Goal: Information Seeking & Learning: Learn about a topic

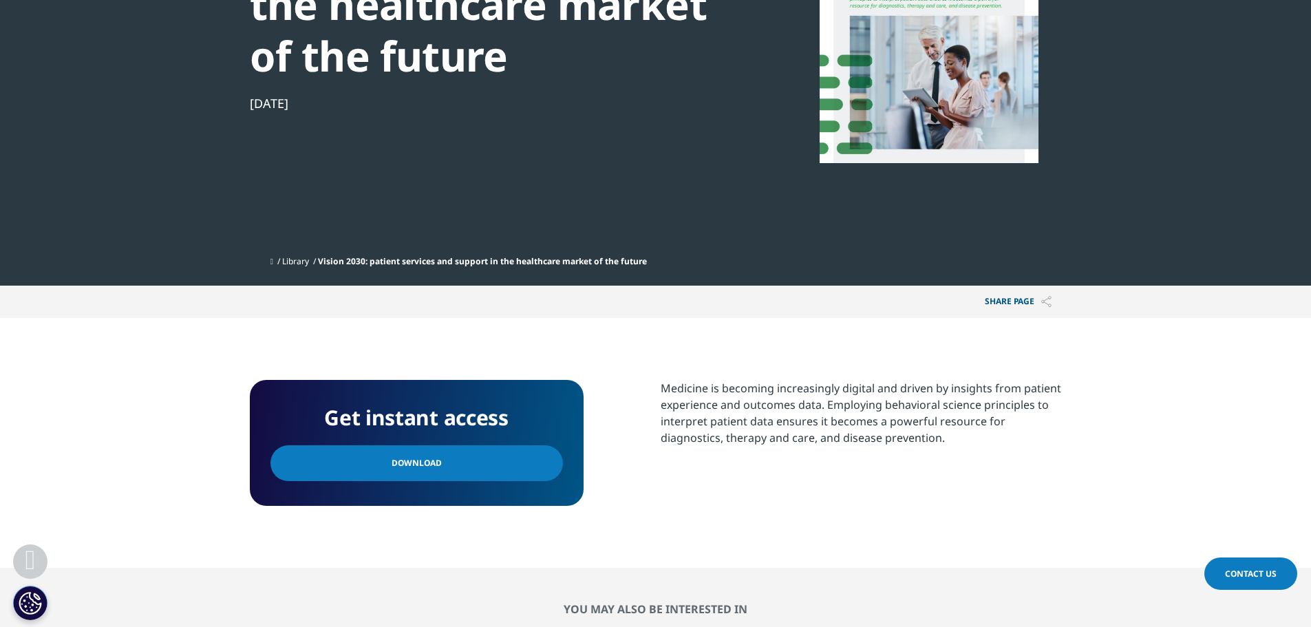
scroll to position [45, 0]
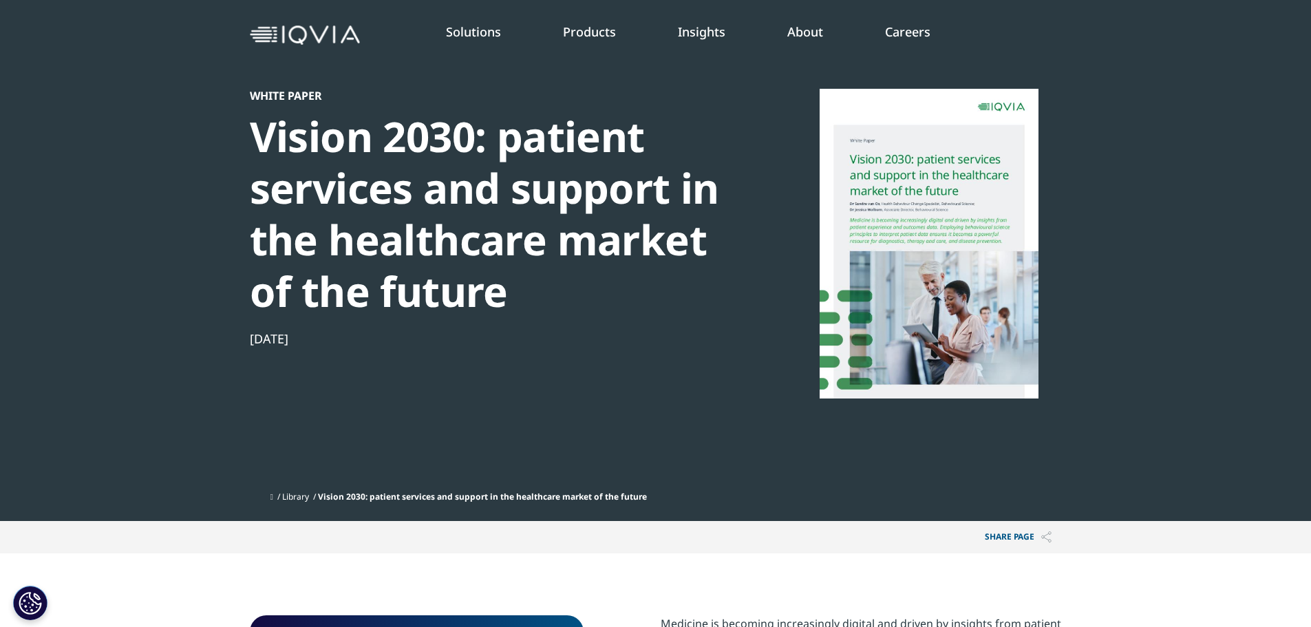
drag, startPoint x: 1313, startPoint y: 69, endPoint x: 1286, endPoint y: 84, distance: 30.5
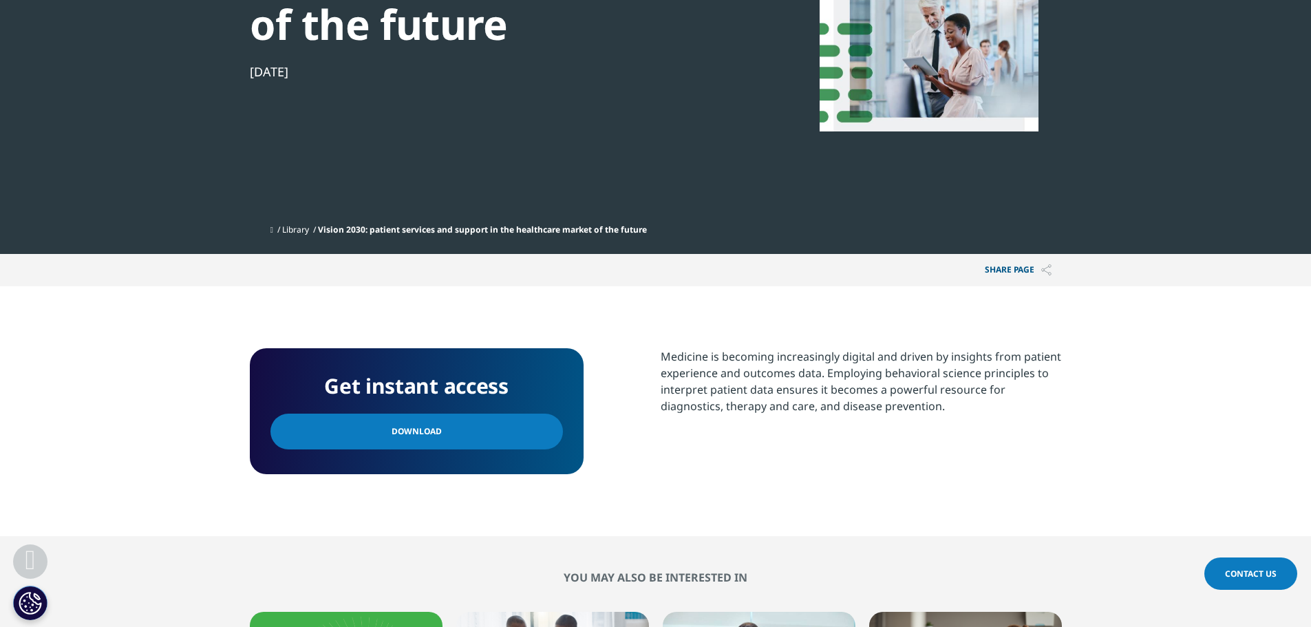
scroll to position [377, 0]
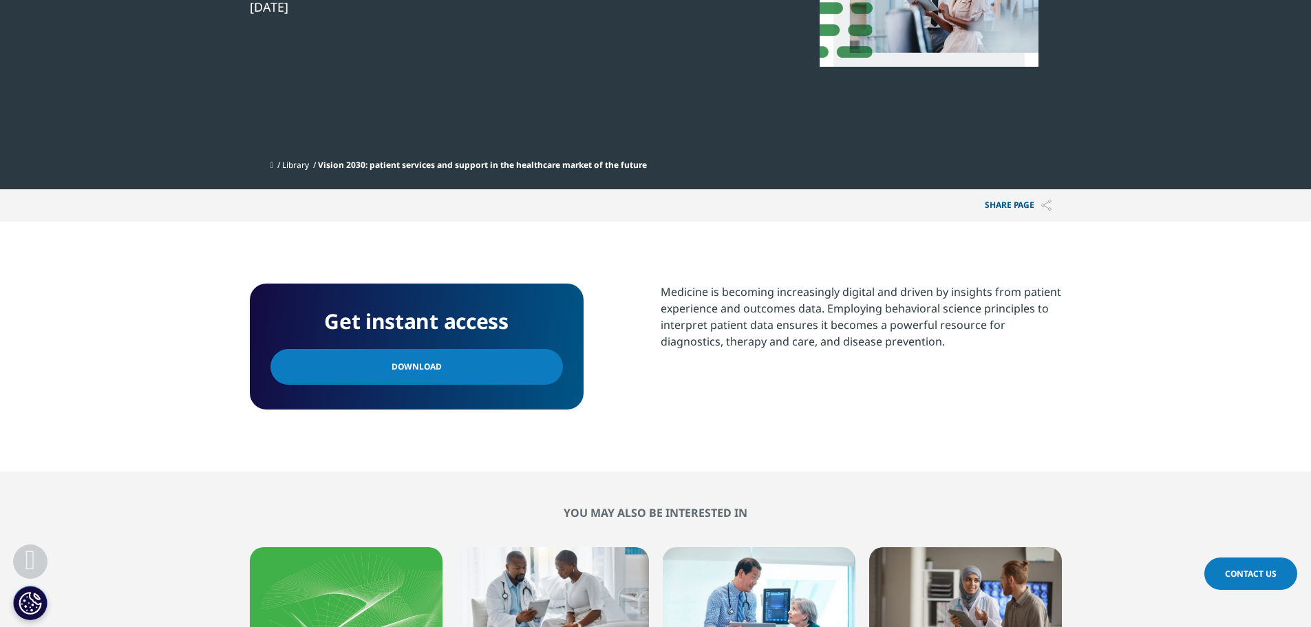
drag, startPoint x: 660, startPoint y: 299, endPoint x: 953, endPoint y: 358, distance: 299.0
click at [953, 358] on section "Medicine is becoming increasingly digital and driven by insights from patient e…" at bounding box center [860, 333] width 401 height 100
copy div "Medicine is becoming increasingly digital and driven by insights from patient e…"
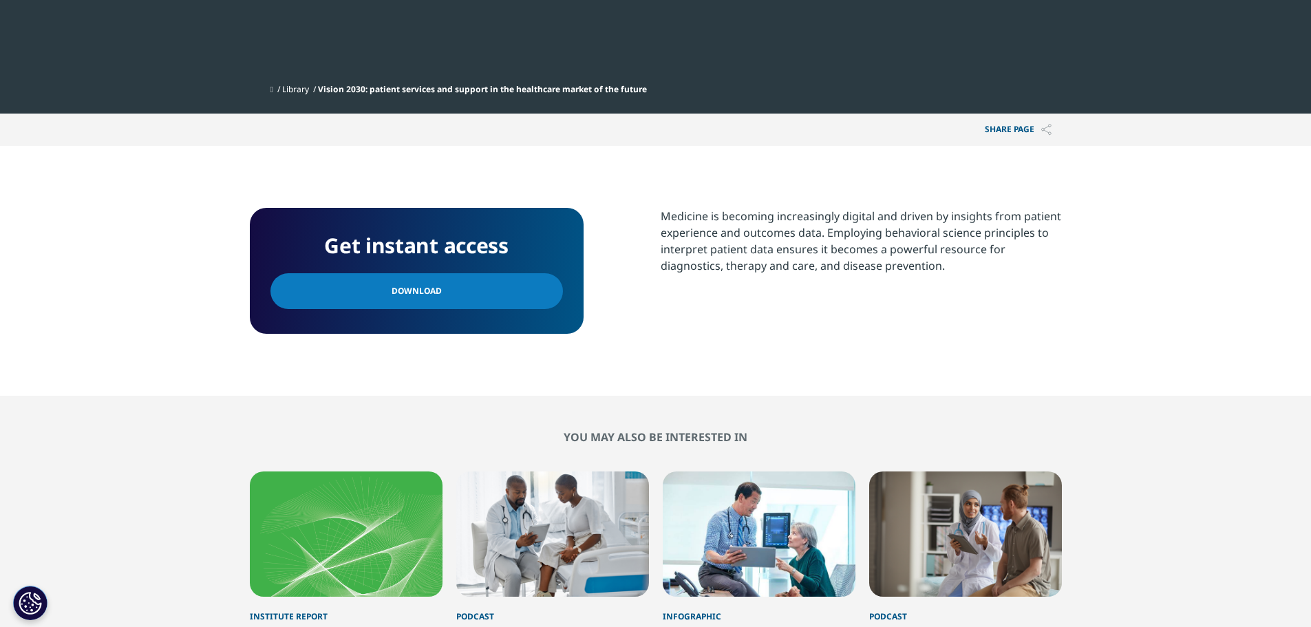
scroll to position [0, 0]
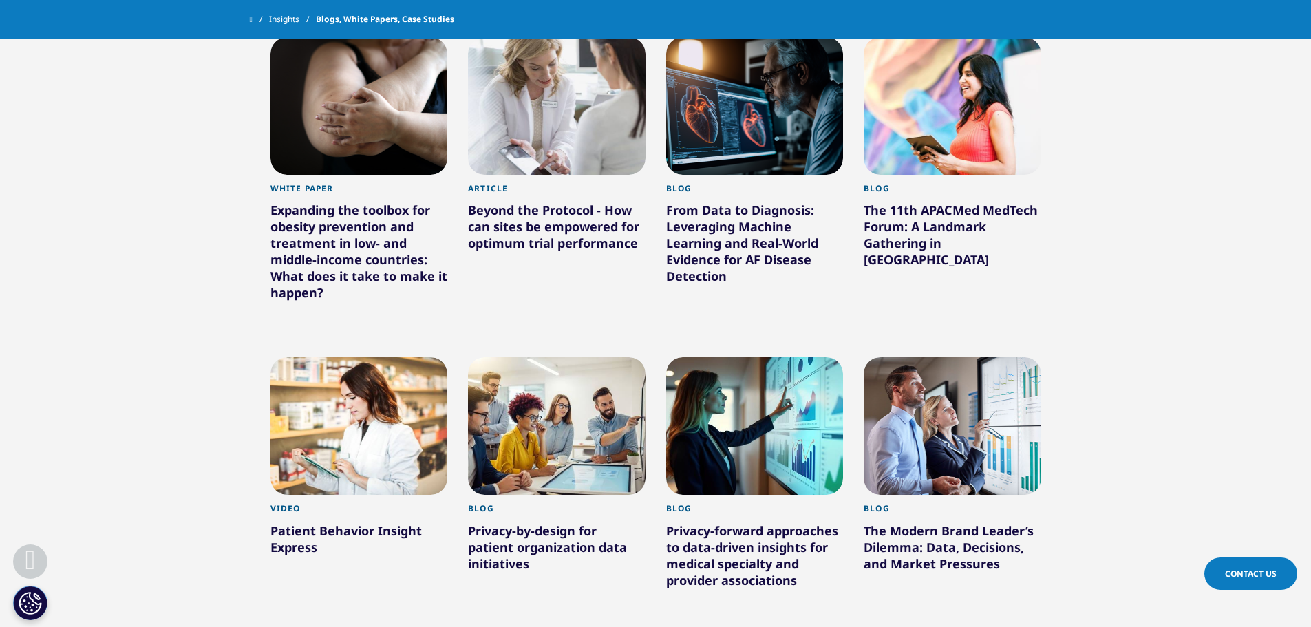
scroll to position [395, 0]
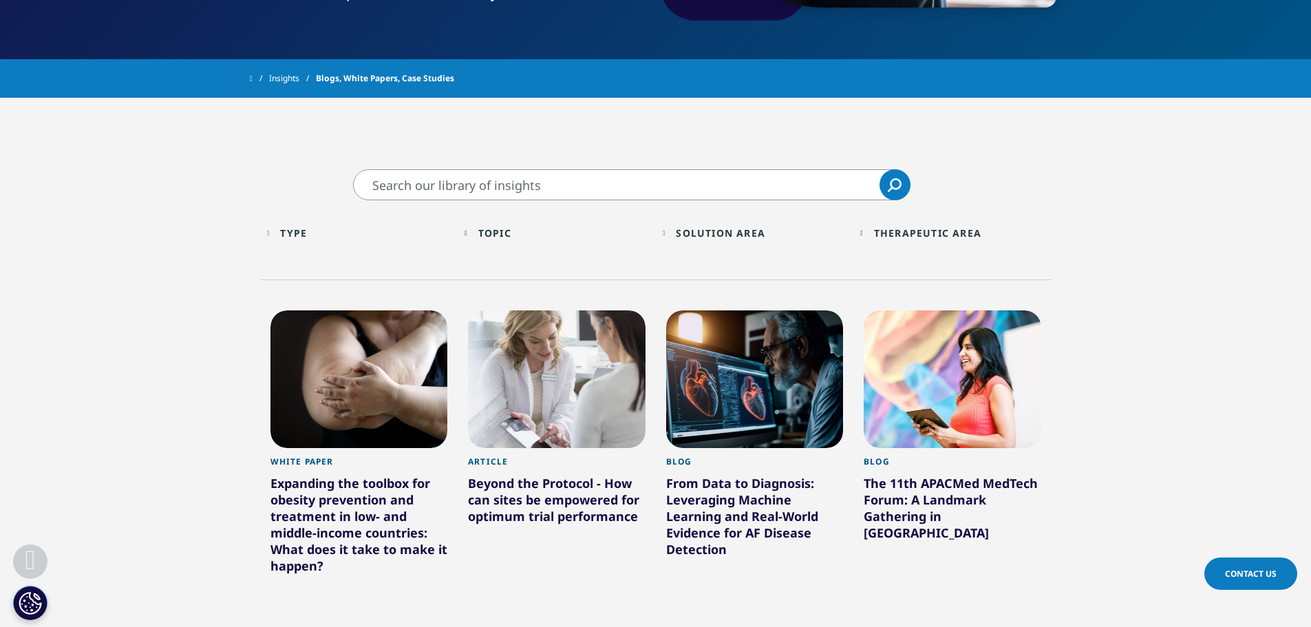
click at [307, 238] on div "Type" at bounding box center [293, 232] width 27 height 13
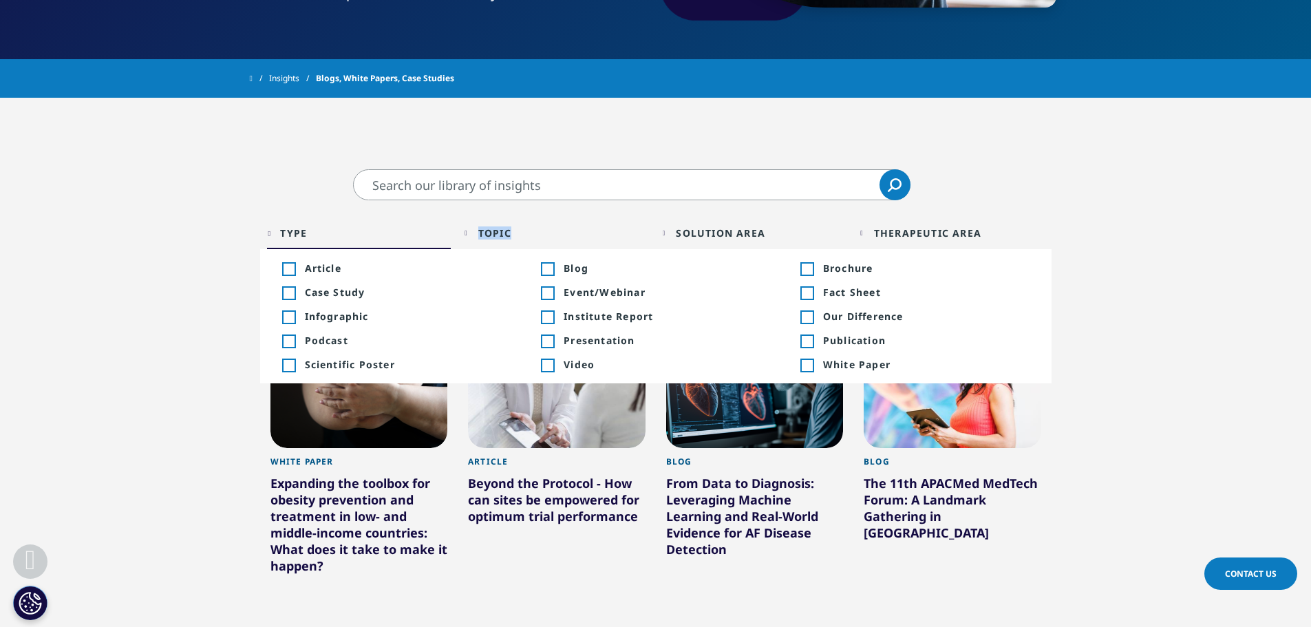
click at [479, 223] on div "Topic Loading Clear Or/And Operator" at bounding box center [556, 233] width 184 height 32
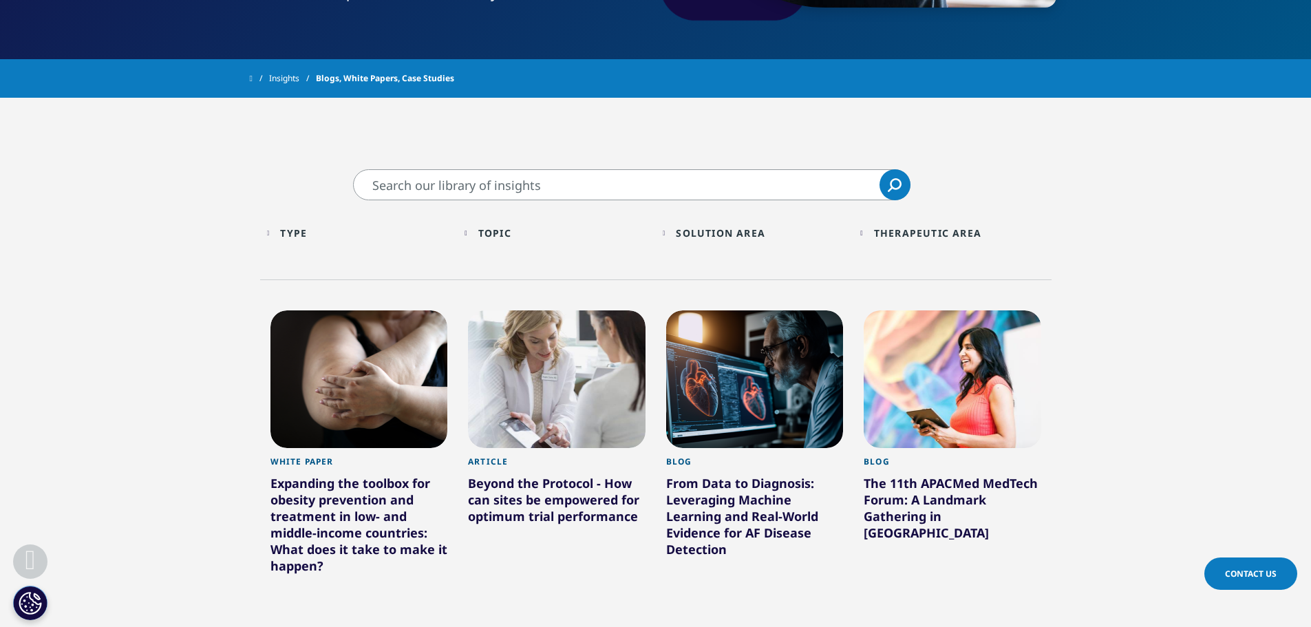
click at [474, 237] on div "Topic Loading Clear Or/And Operator" at bounding box center [556, 233] width 184 height 32
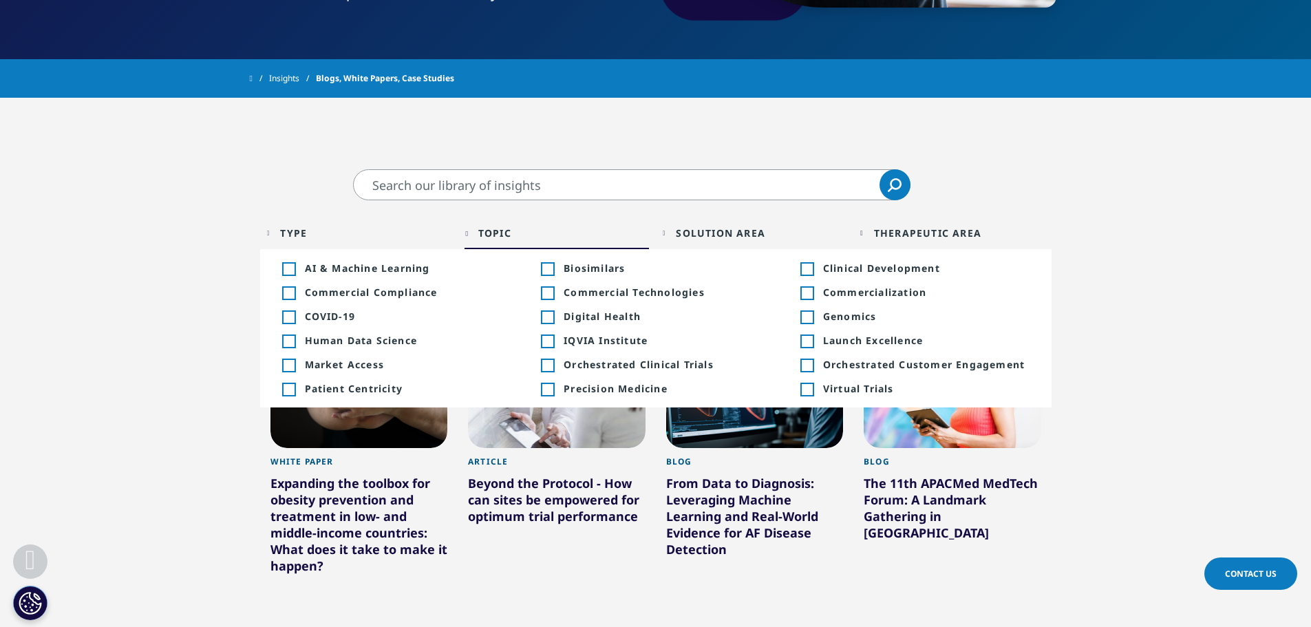
click at [674, 233] on div "Solution Area Loading Clear Or/And Operator" at bounding box center [754, 233] width 184 height 32
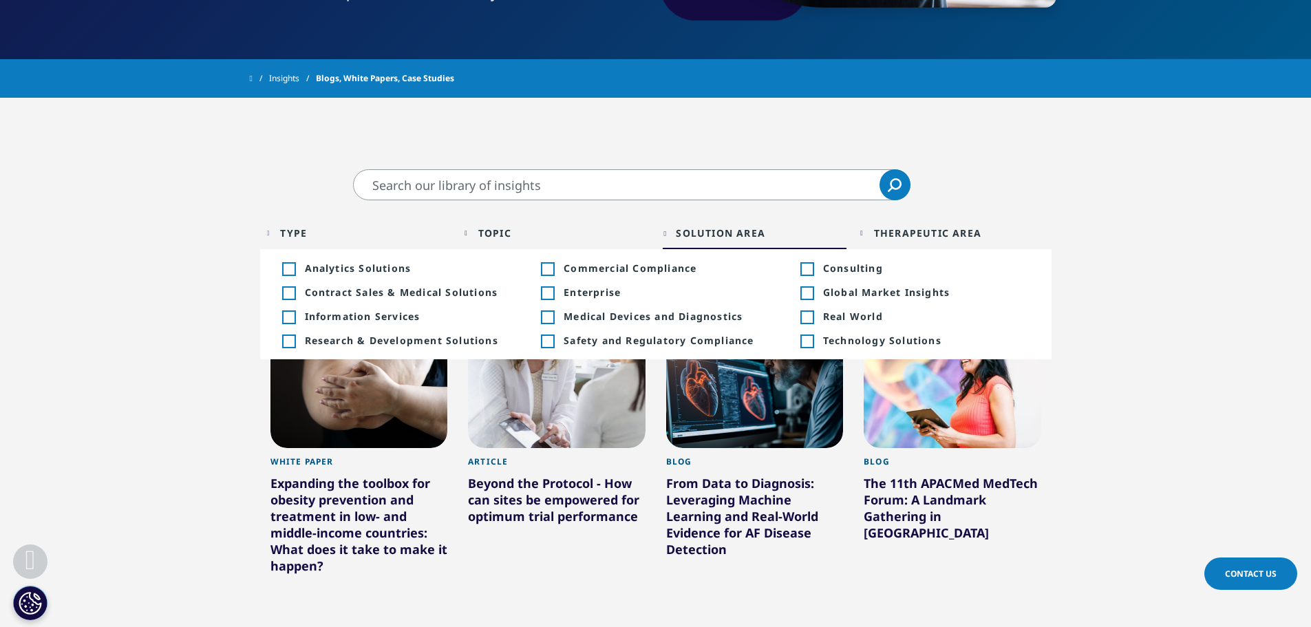
click at [674, 233] on div "Solution Area Loading Clear Or/And Operator" at bounding box center [754, 233] width 184 height 32
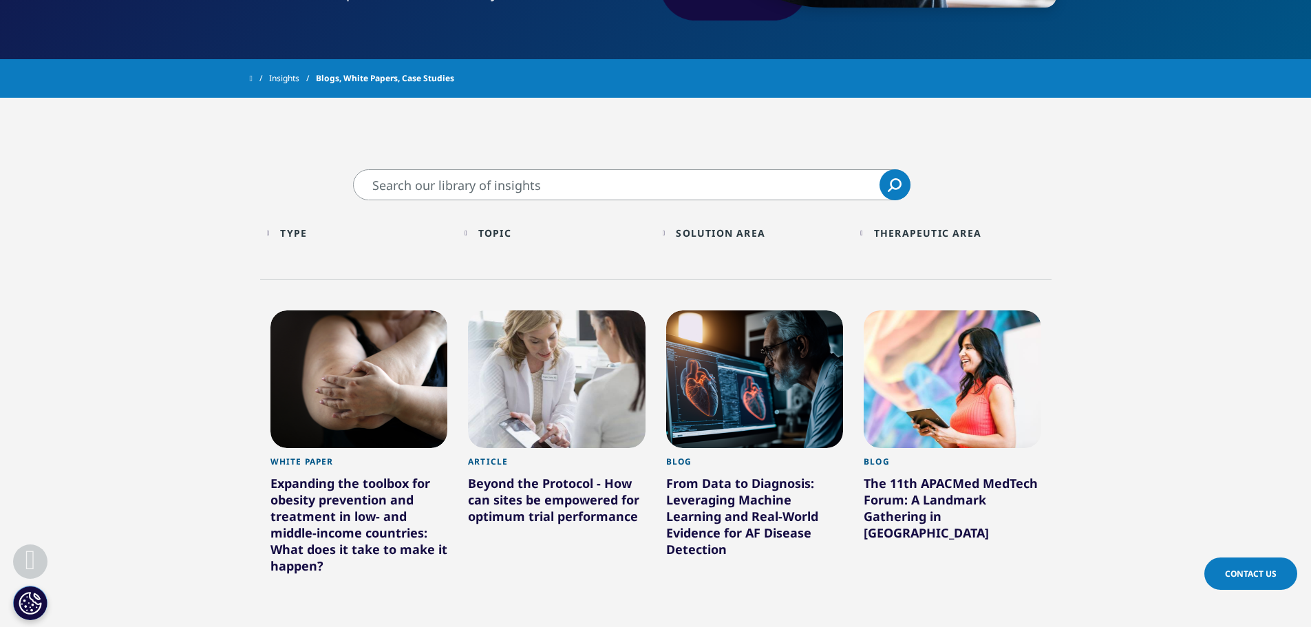
click at [870, 225] on div "Therapeutic Area Loading Clear Or/And Operator" at bounding box center [952, 233] width 184 height 32
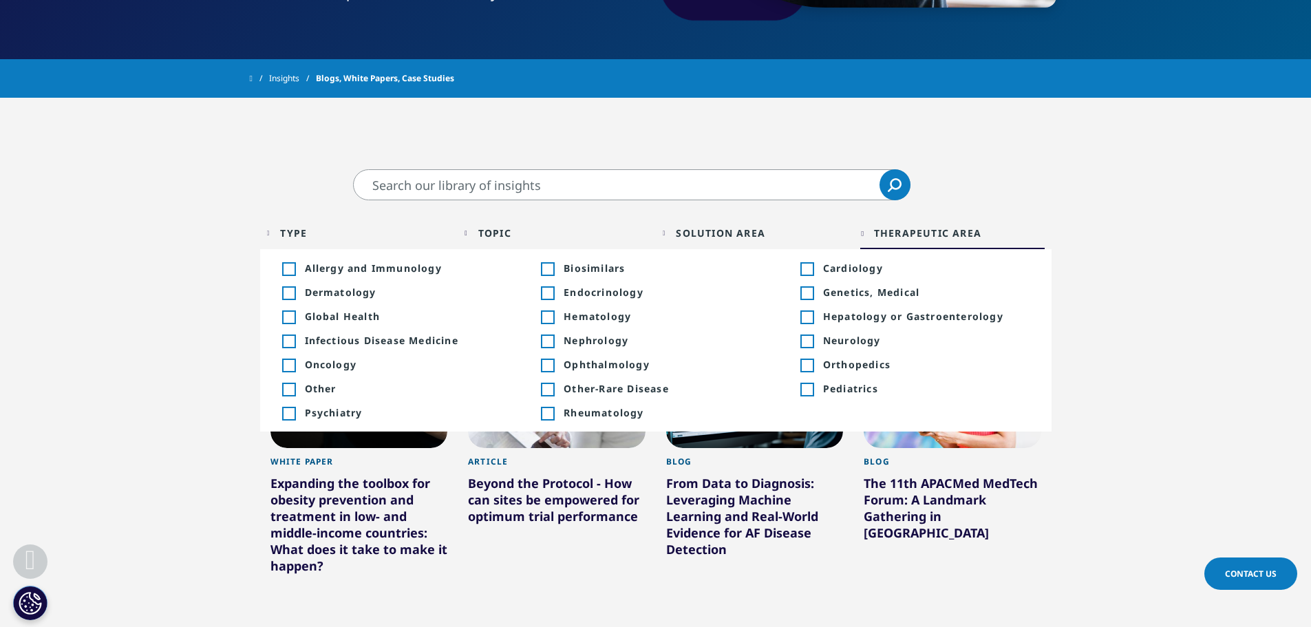
click at [869, 229] on div "Therapeutic Area Loading Clear Or/And Operator" at bounding box center [952, 233] width 184 height 32
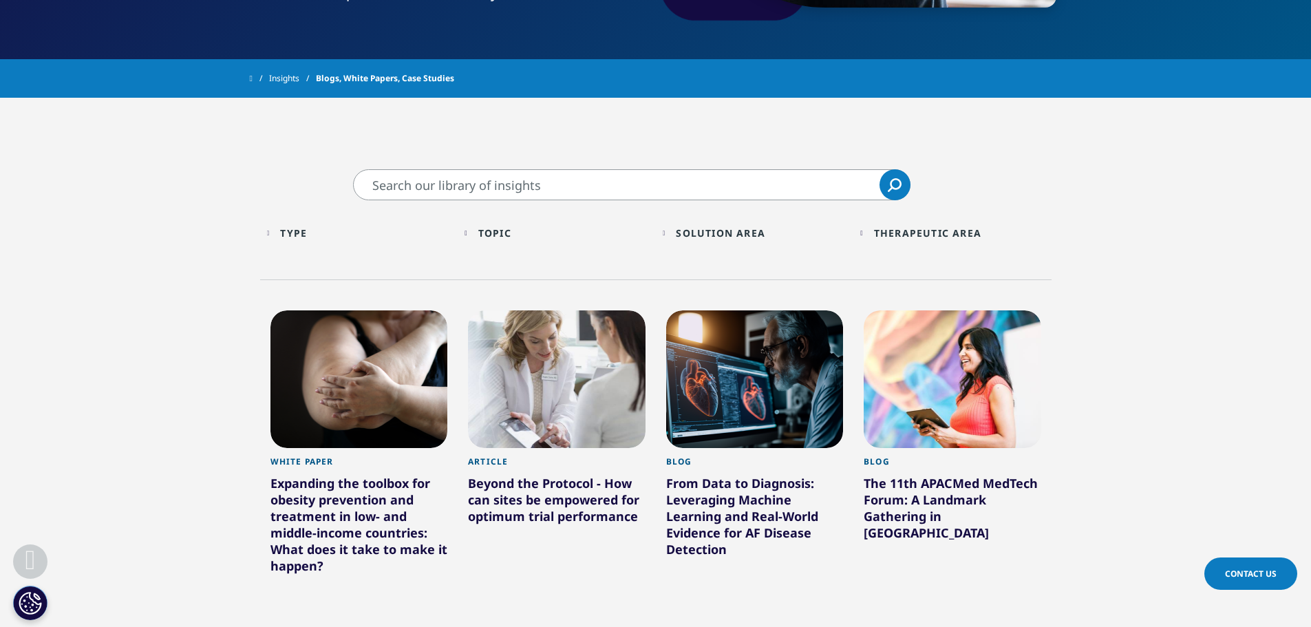
click at [468, 244] on div "Topic Loading Clear Or/And Operator" at bounding box center [556, 233] width 184 height 32
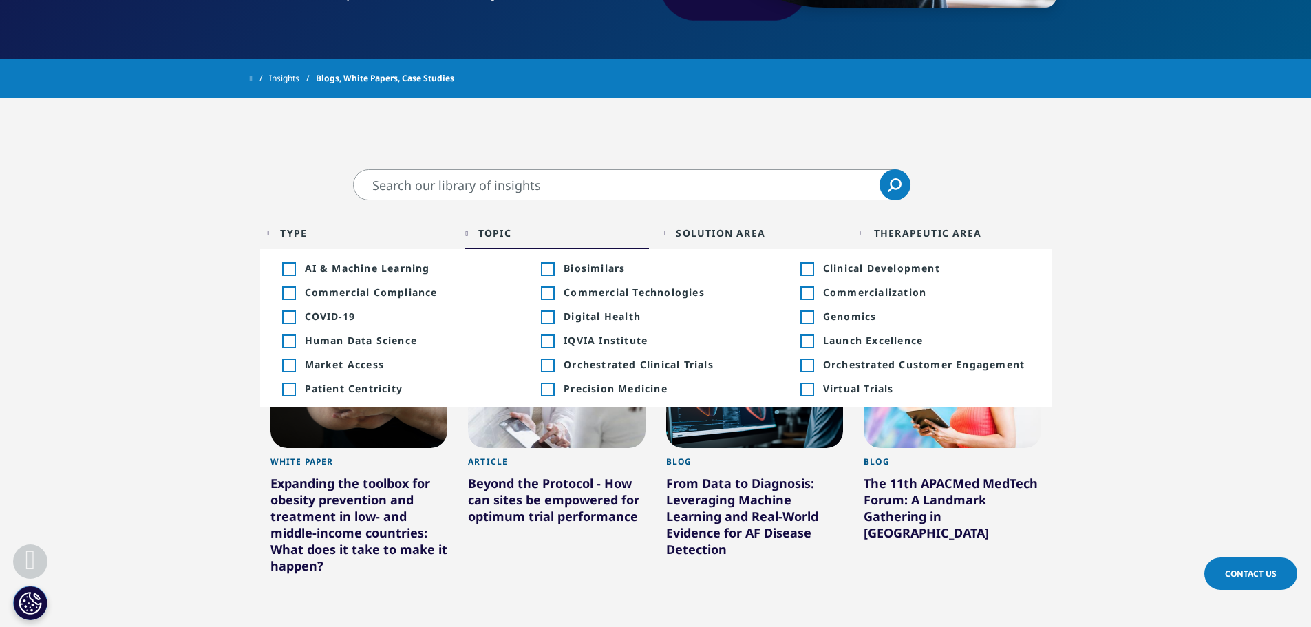
click at [290, 267] on div "Toggle" at bounding box center [288, 269] width 12 height 12
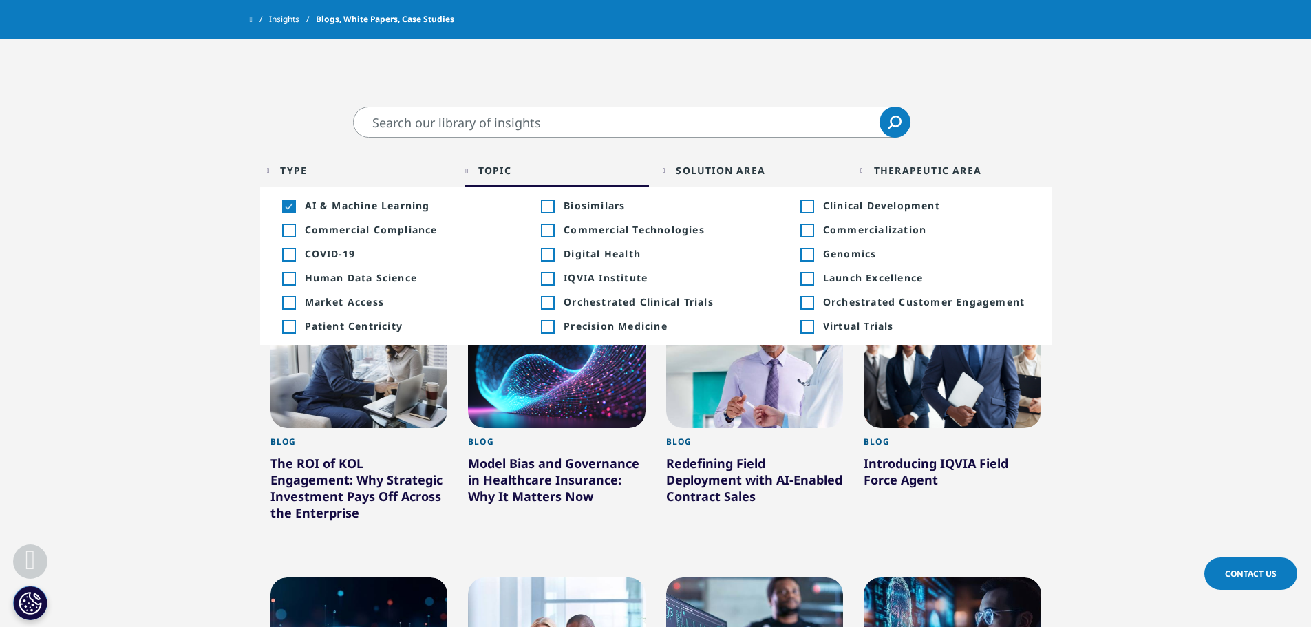
scroll to position [346, 0]
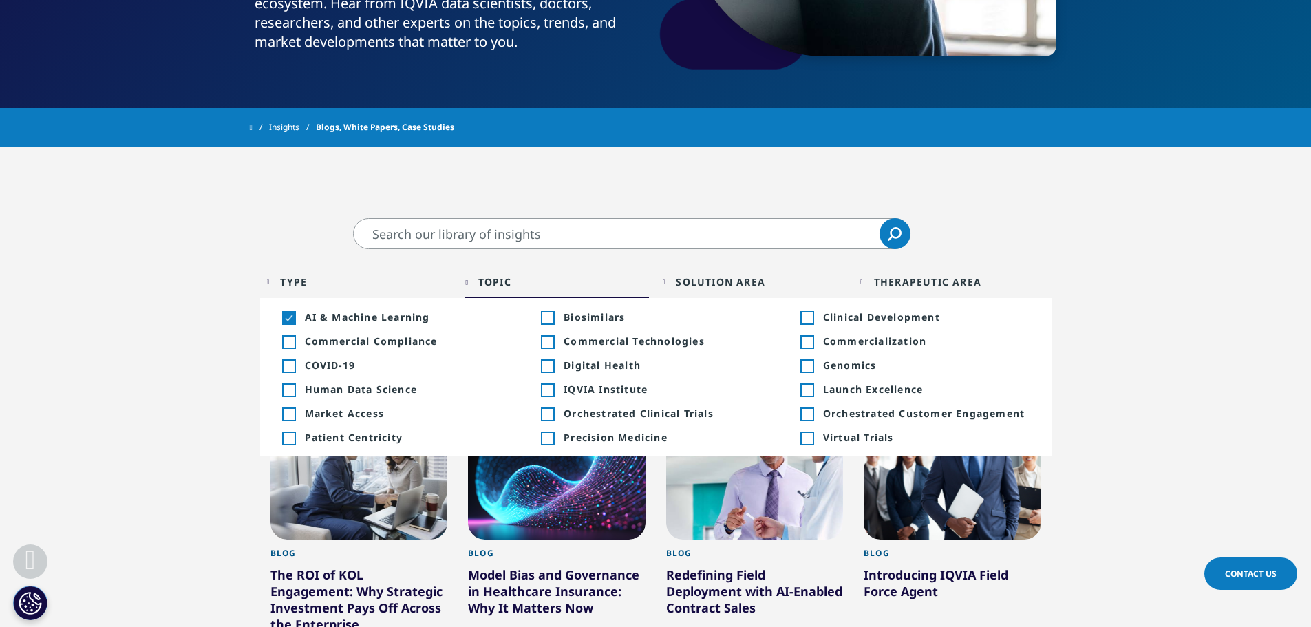
click at [285, 316] on div "Toggle" at bounding box center [288, 318] width 12 height 12
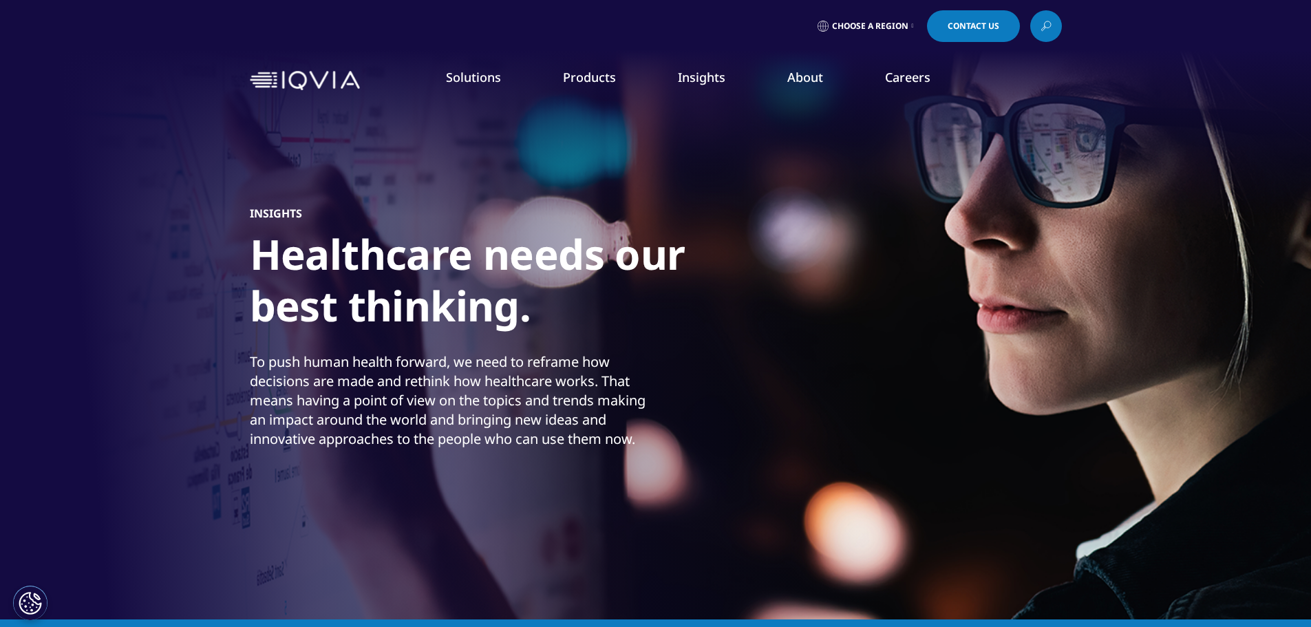
drag, startPoint x: 1317, startPoint y: 63, endPoint x: 1318, endPoint y: 41, distance: 21.4
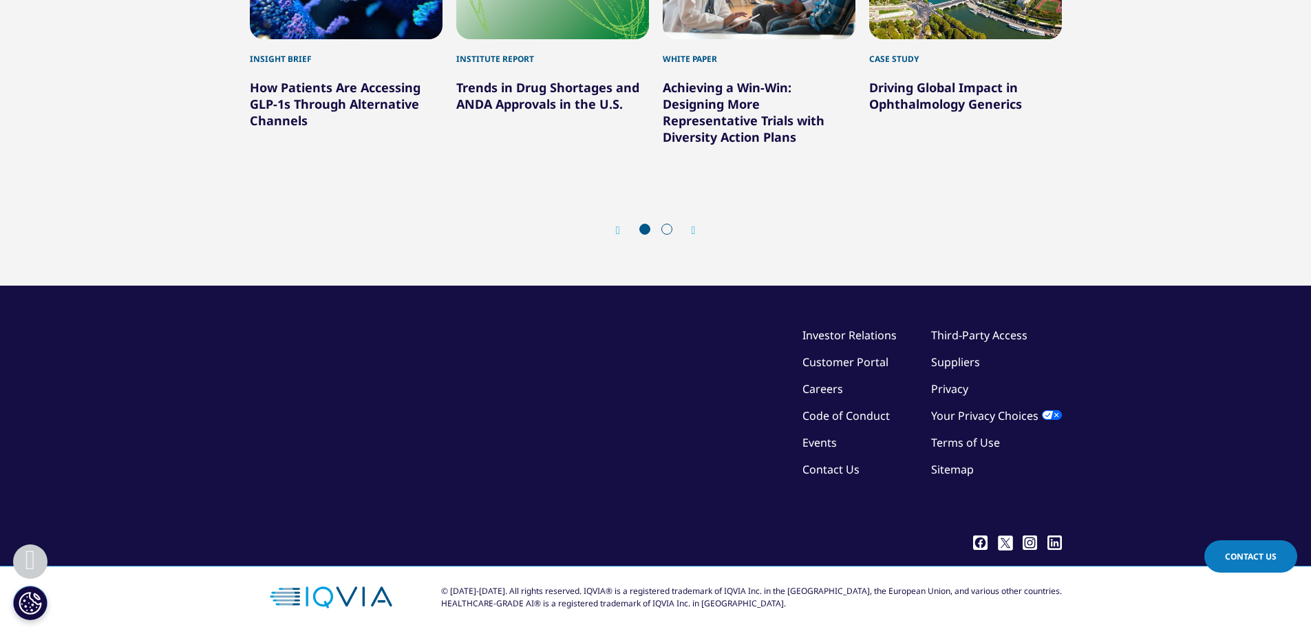
scroll to position [5609, 0]
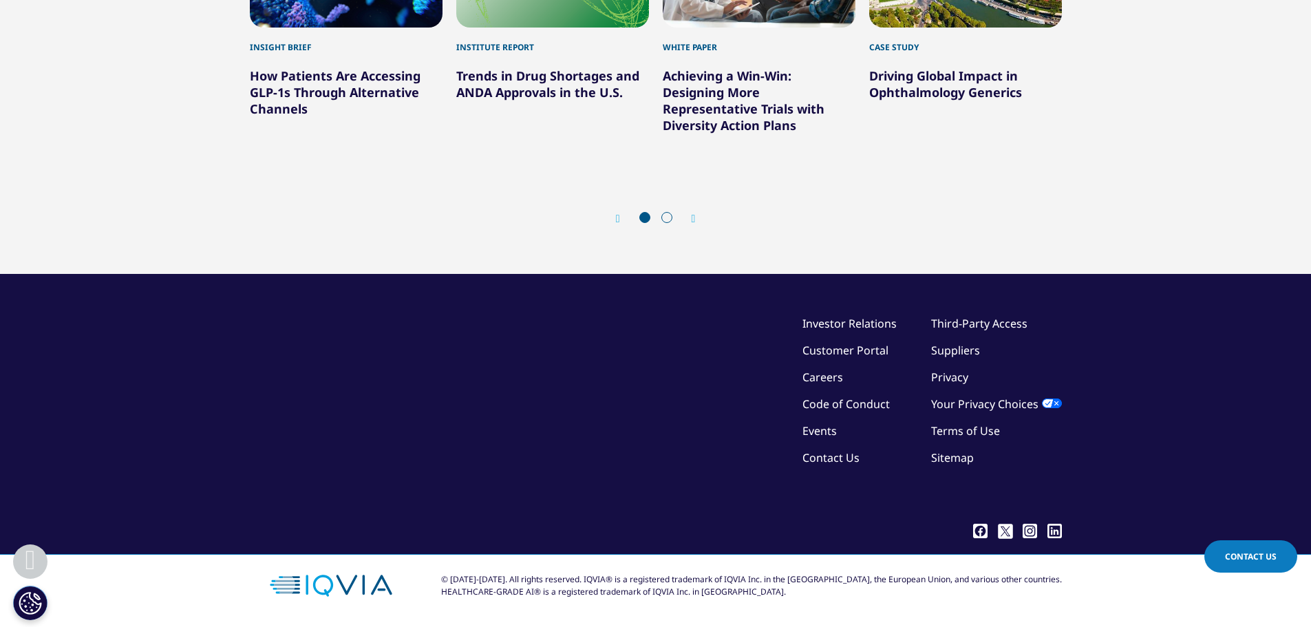
drag, startPoint x: 1314, startPoint y: 14, endPoint x: 1295, endPoint y: 524, distance: 509.4
click at [665, 223] on span at bounding box center [666, 217] width 11 height 11
click at [691, 224] on icon "Next slide" at bounding box center [693, 218] width 4 height 11
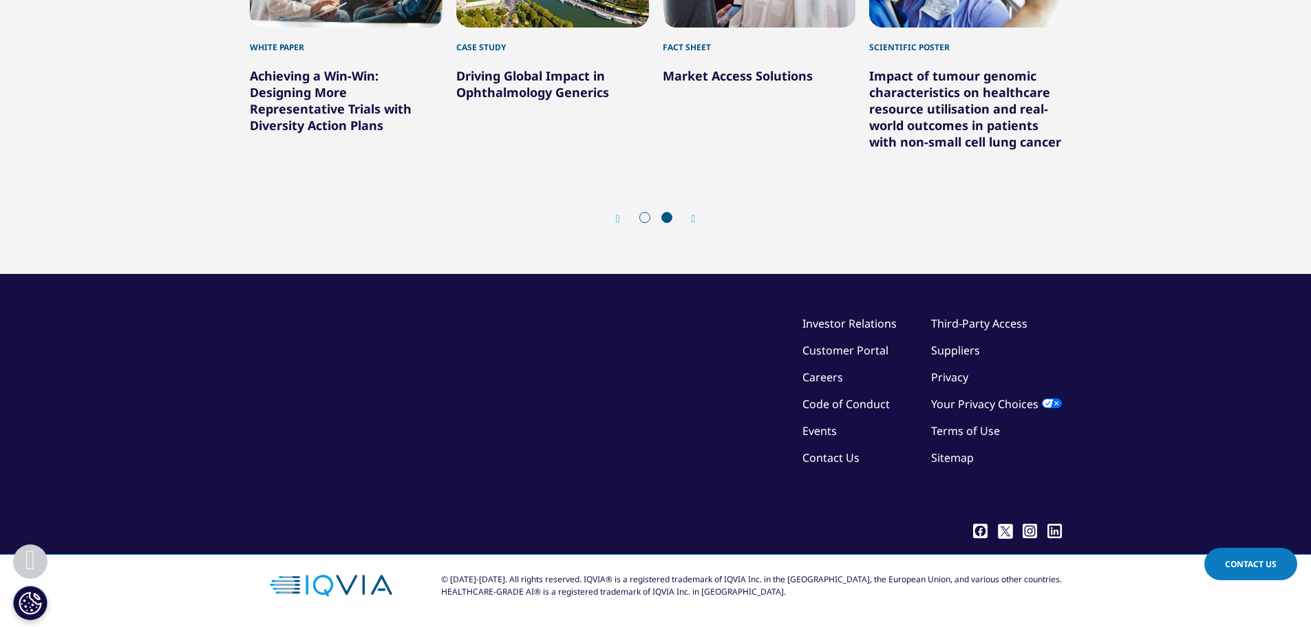
click at [1299, 274] on section "You may also be interested in Insight Brief How Patients Are Accessing GLP-1s T…" at bounding box center [655, 50] width 1311 height 447
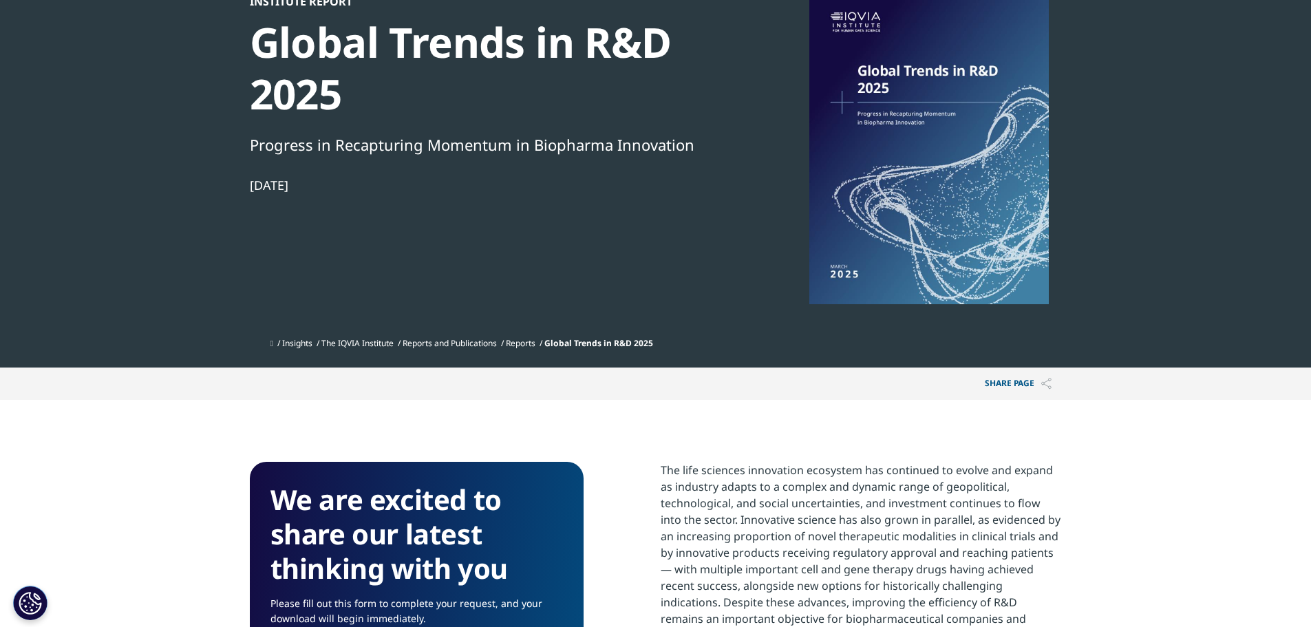
scroll to position [0, 0]
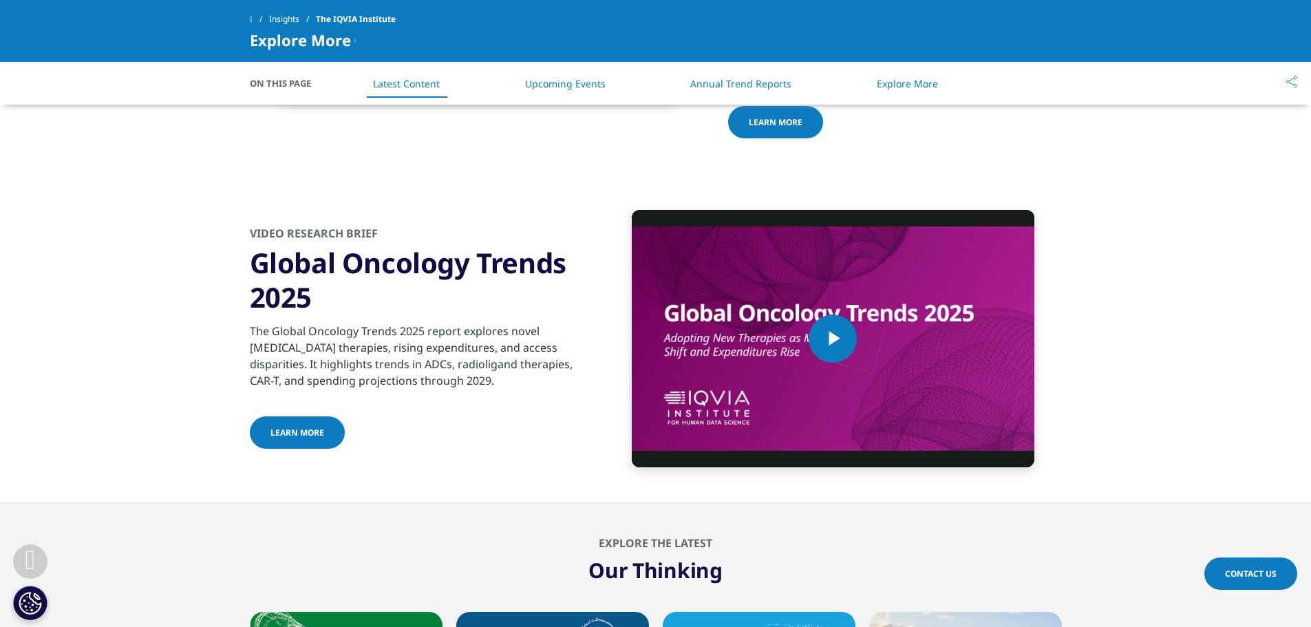
scroll to position [3674, 0]
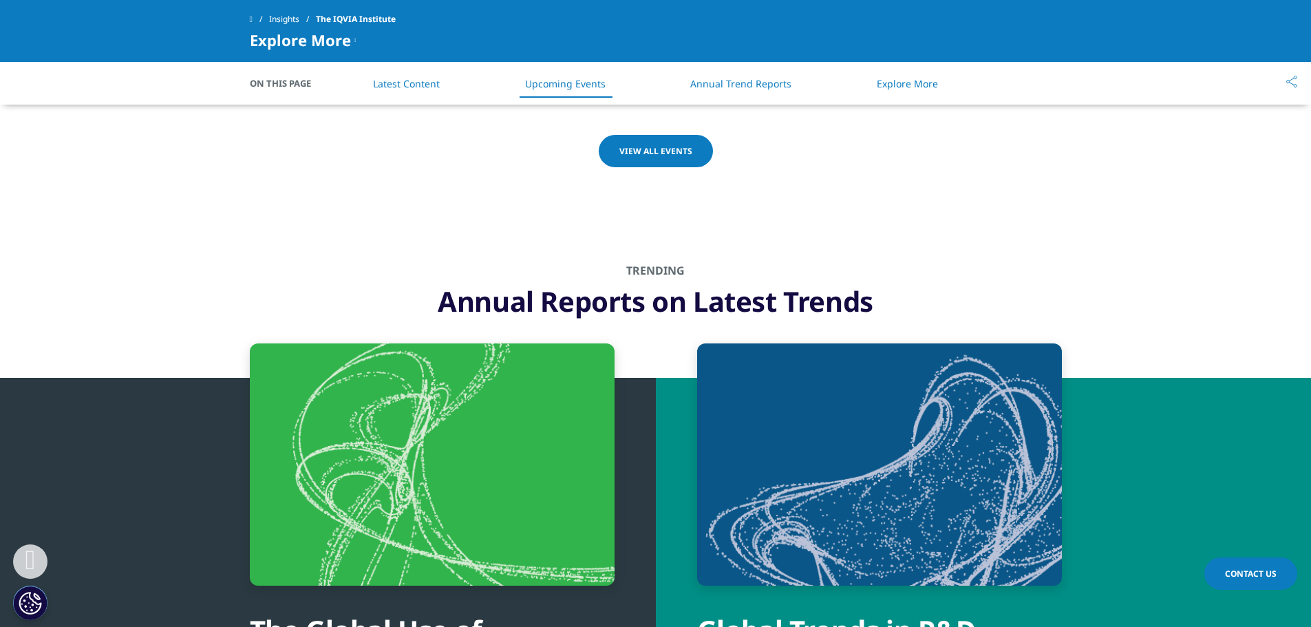
drag, startPoint x: 1317, startPoint y: 48, endPoint x: 1307, endPoint y: 466, distance: 418.4
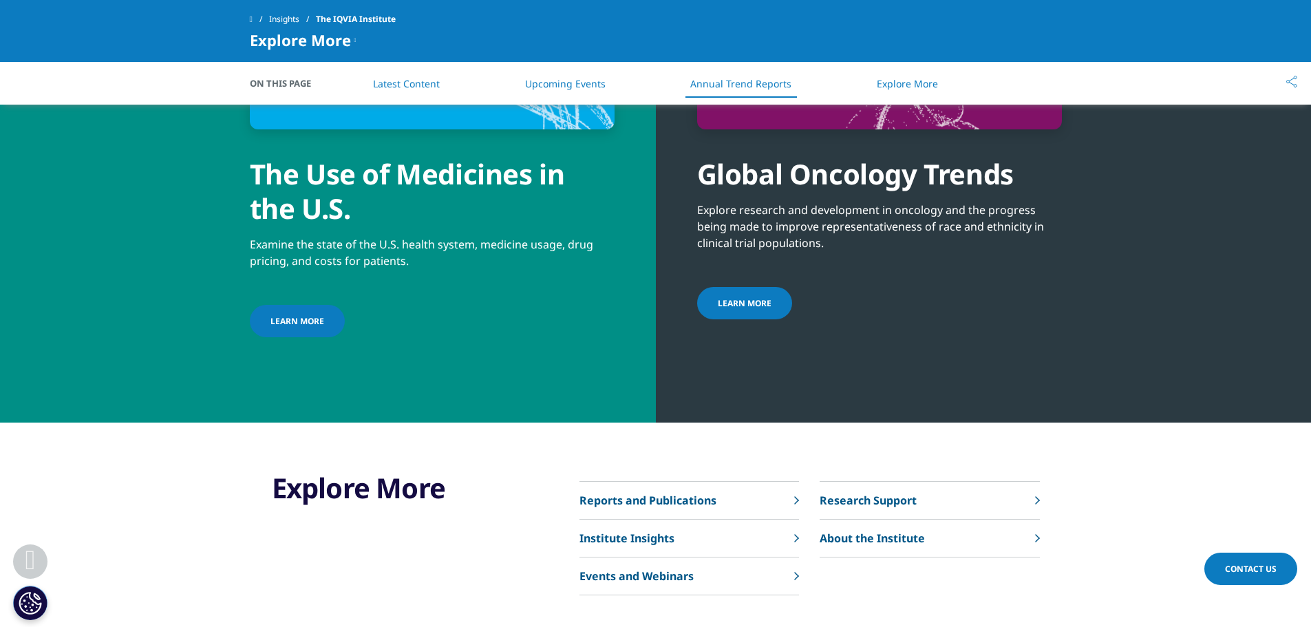
scroll to position [5692, 0]
